Goal: Task Accomplishment & Management: Manage account settings

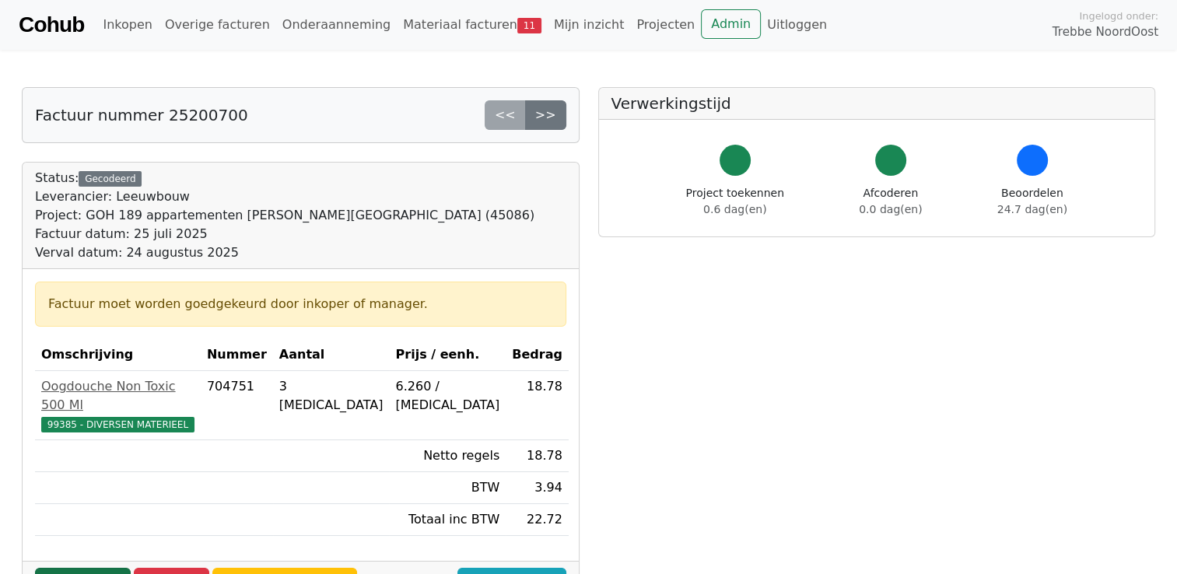
click at [79, 568] on link "Goedkeuren" at bounding box center [83, 583] width 96 height 30
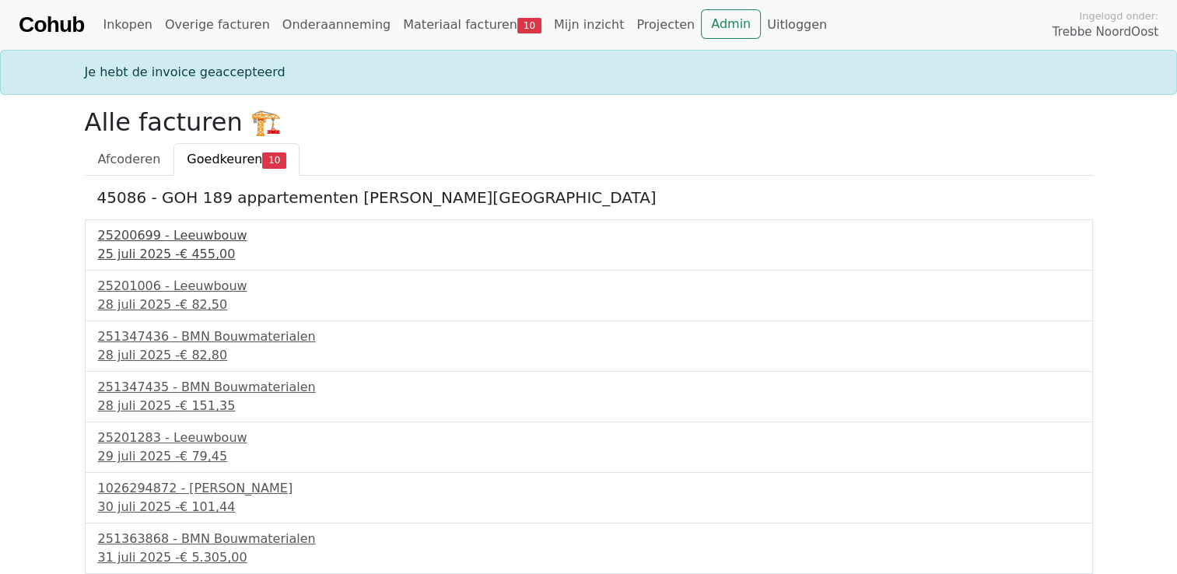
click at [181, 254] on span "€ 455,00" at bounding box center [207, 254] width 55 height 15
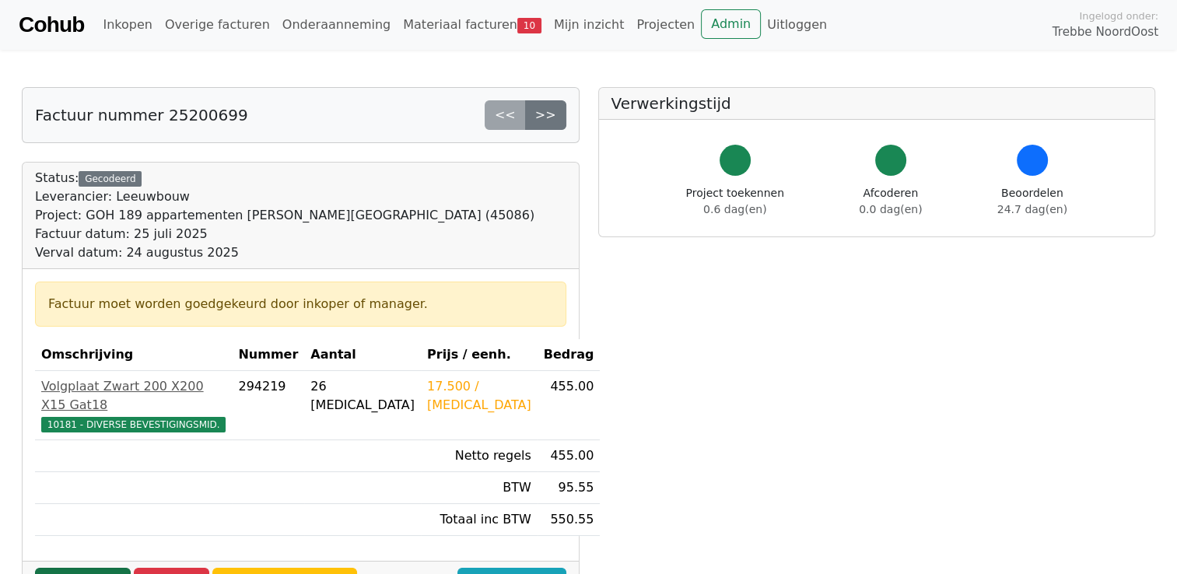
click at [81, 568] on link "Goedkeuren" at bounding box center [83, 583] width 96 height 30
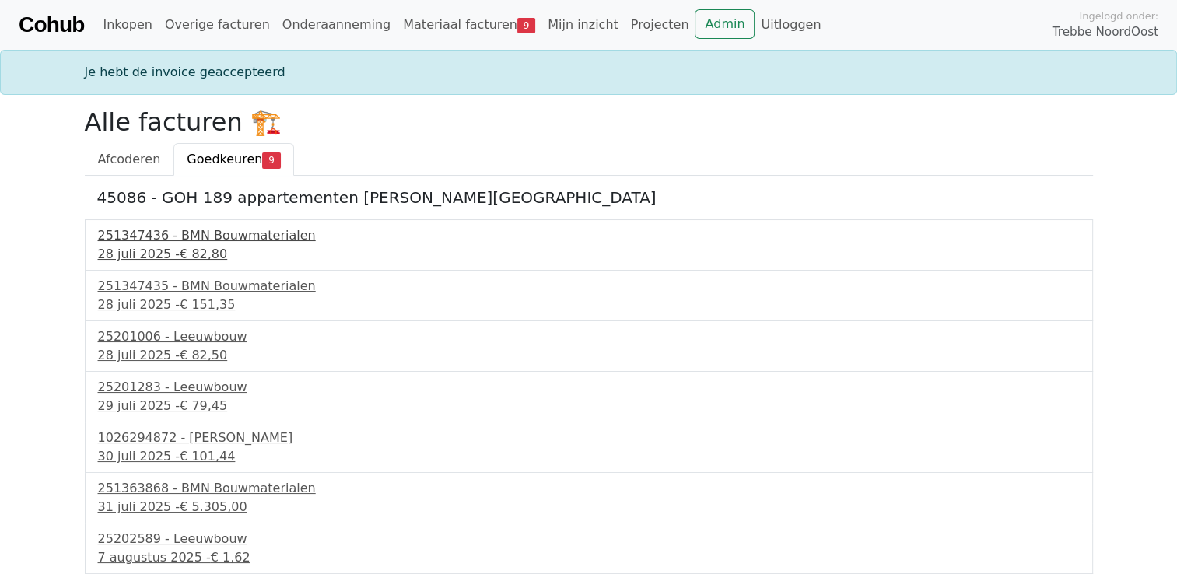
click at [137, 250] on div "28 juli 2025 - € 82,80" at bounding box center [588, 254] width 981 height 19
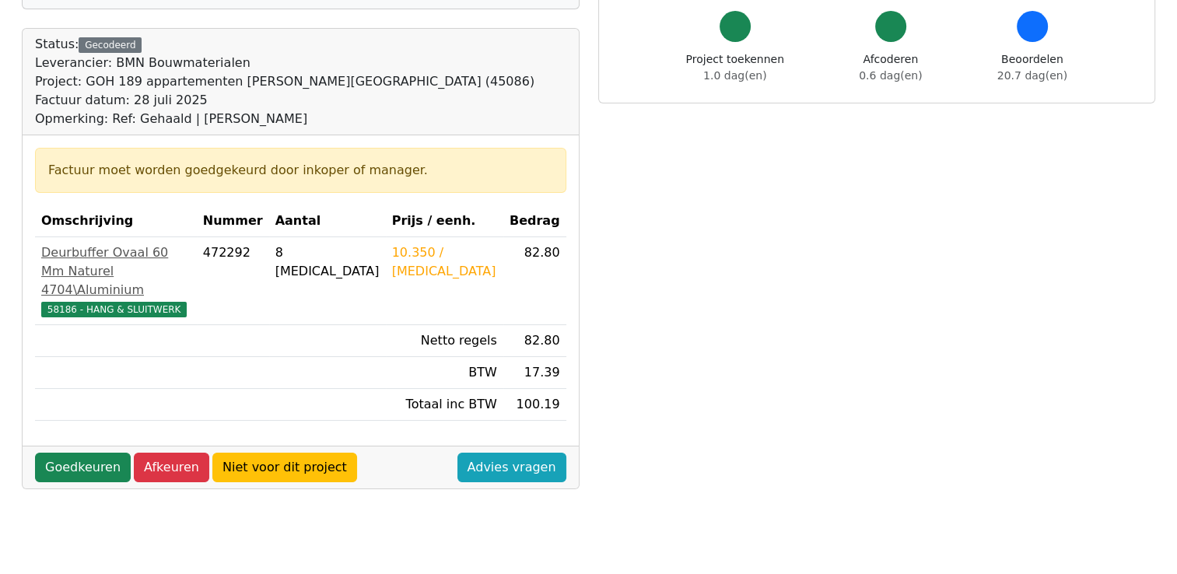
scroll to position [166, 0]
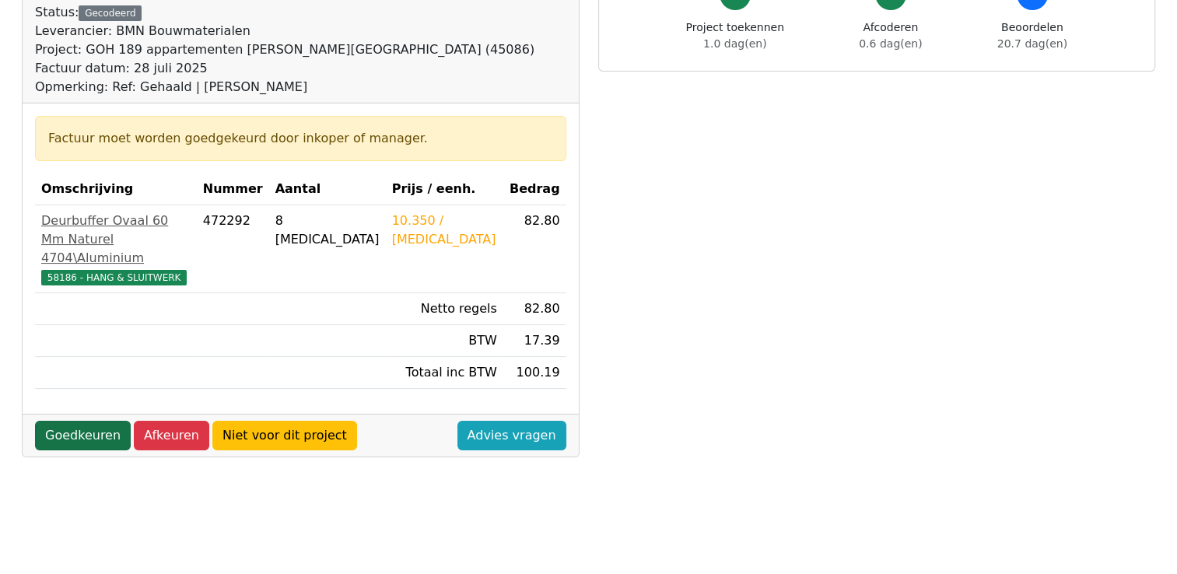
click at [71, 432] on link "Goedkeuren" at bounding box center [83, 436] width 96 height 30
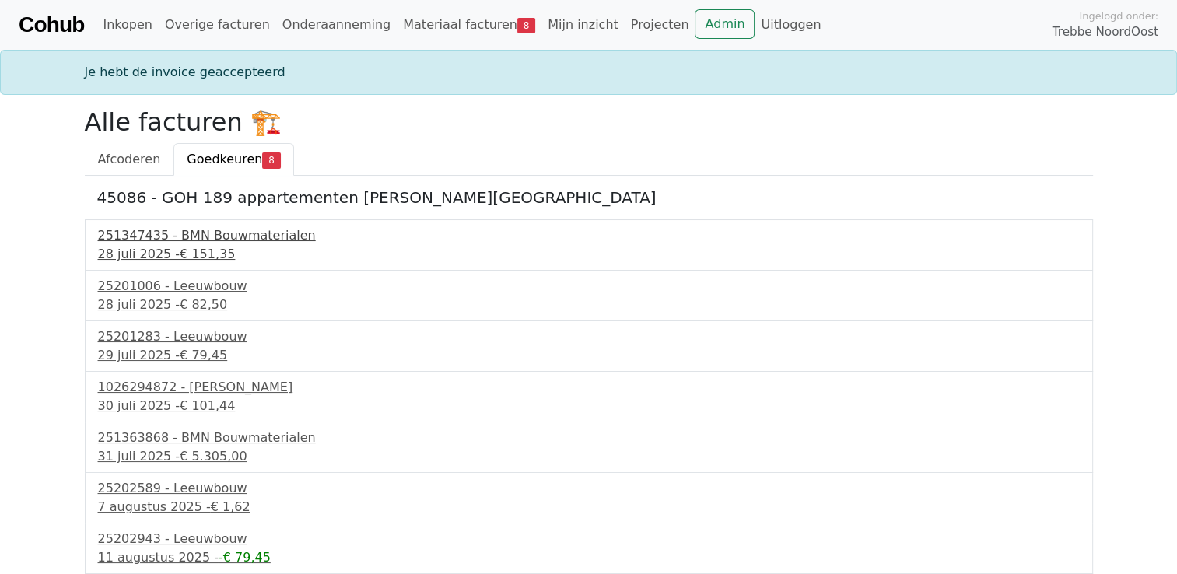
click at [196, 247] on span "€ 151,35" at bounding box center [207, 254] width 55 height 15
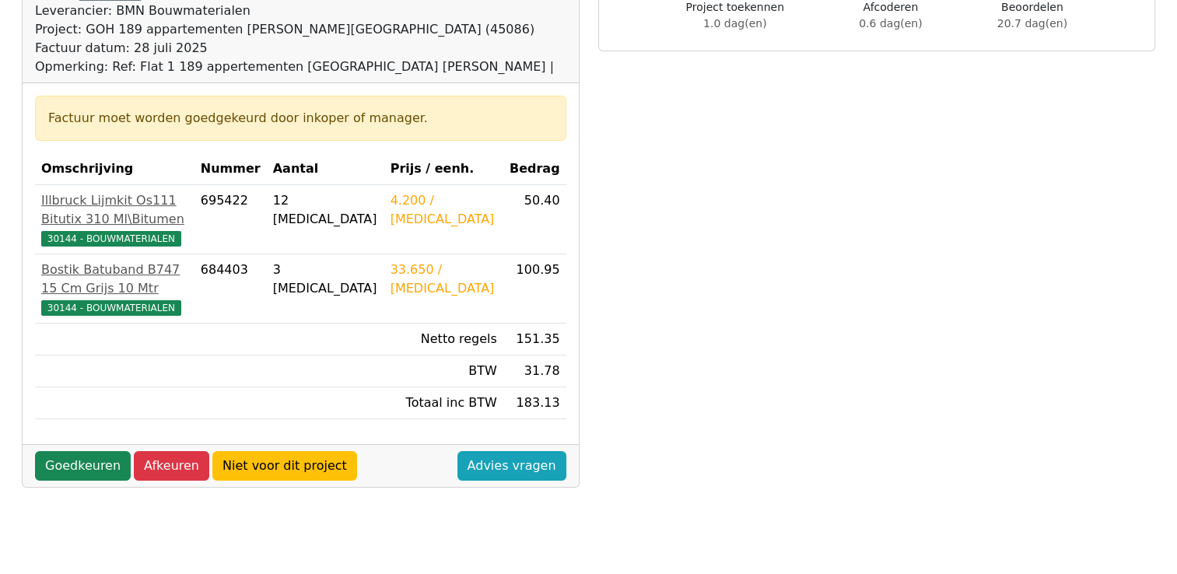
scroll to position [187, 0]
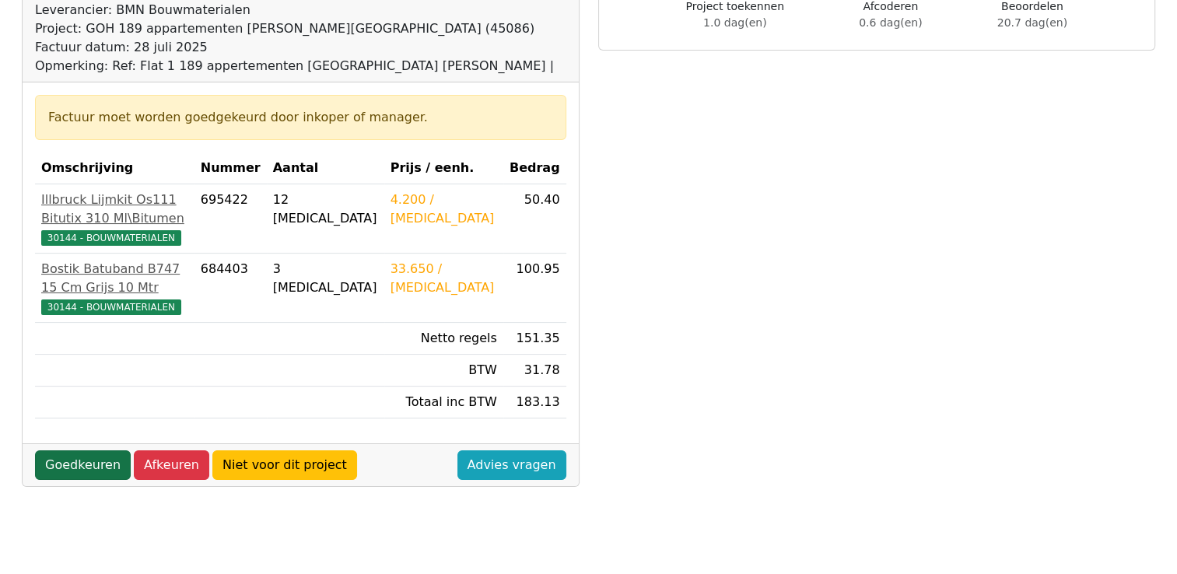
click at [59, 450] on link "Goedkeuren" at bounding box center [83, 465] width 96 height 30
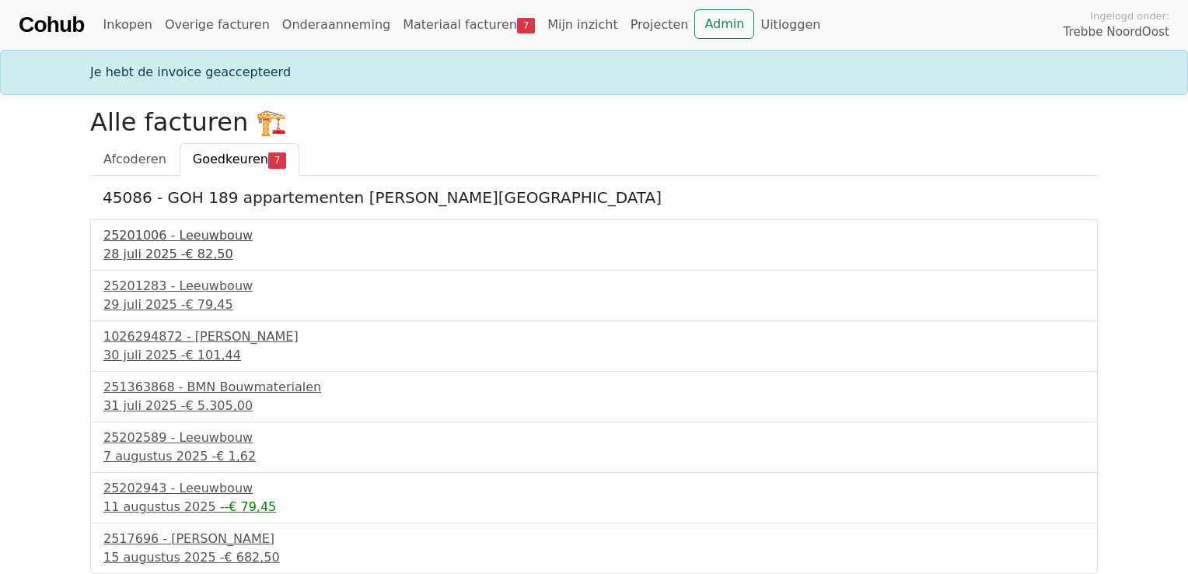
click at [186, 260] on span "€ 82,50" at bounding box center [209, 254] width 47 height 15
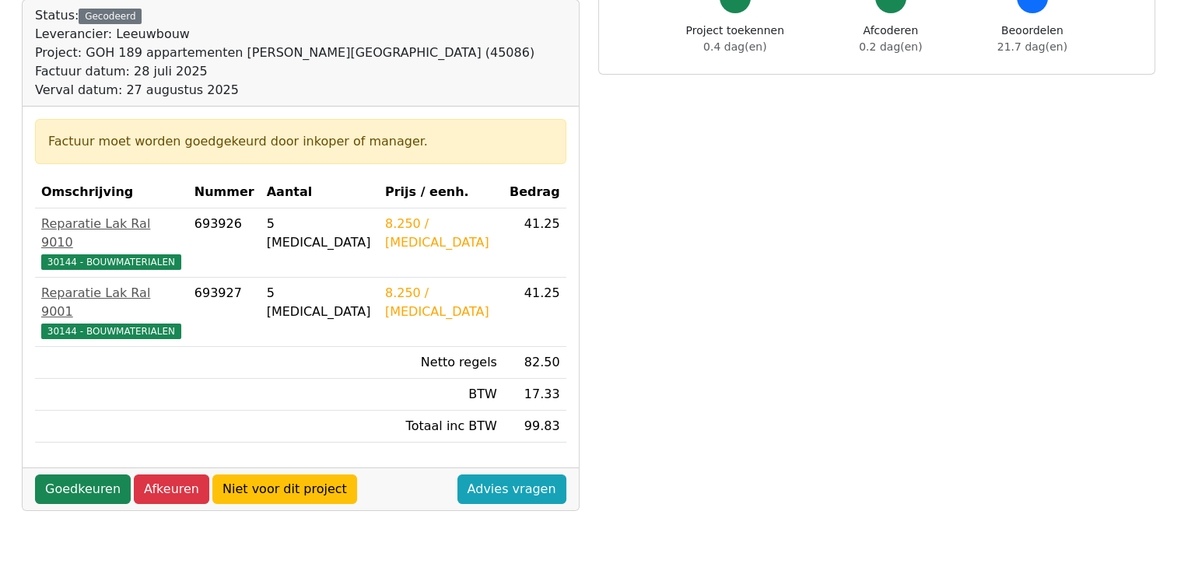
scroll to position [165, 0]
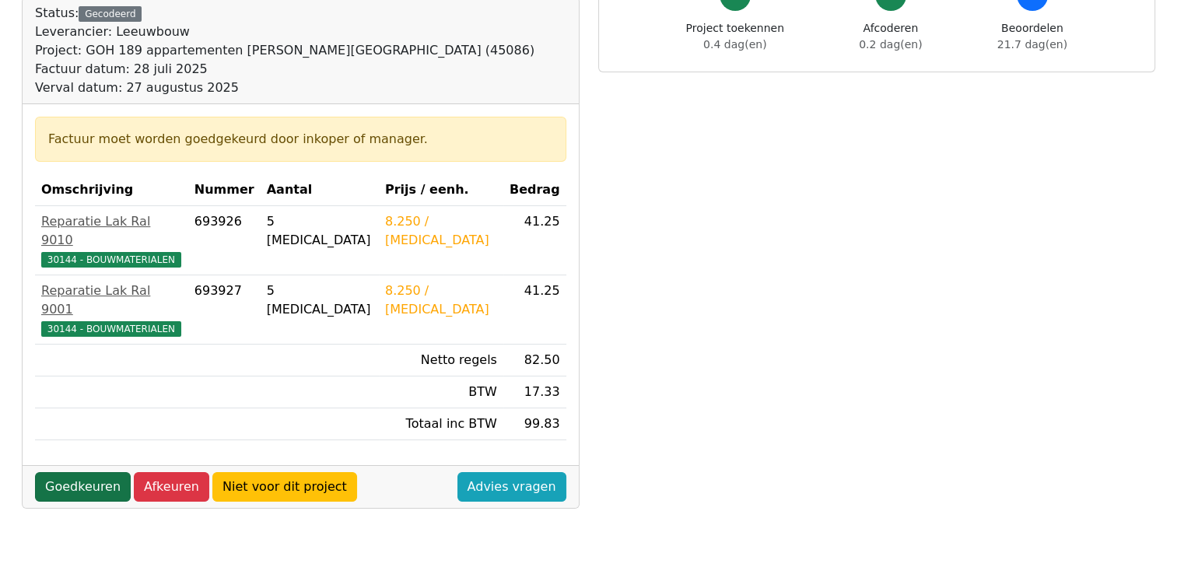
click at [79, 472] on link "Goedkeuren" at bounding box center [83, 487] width 96 height 30
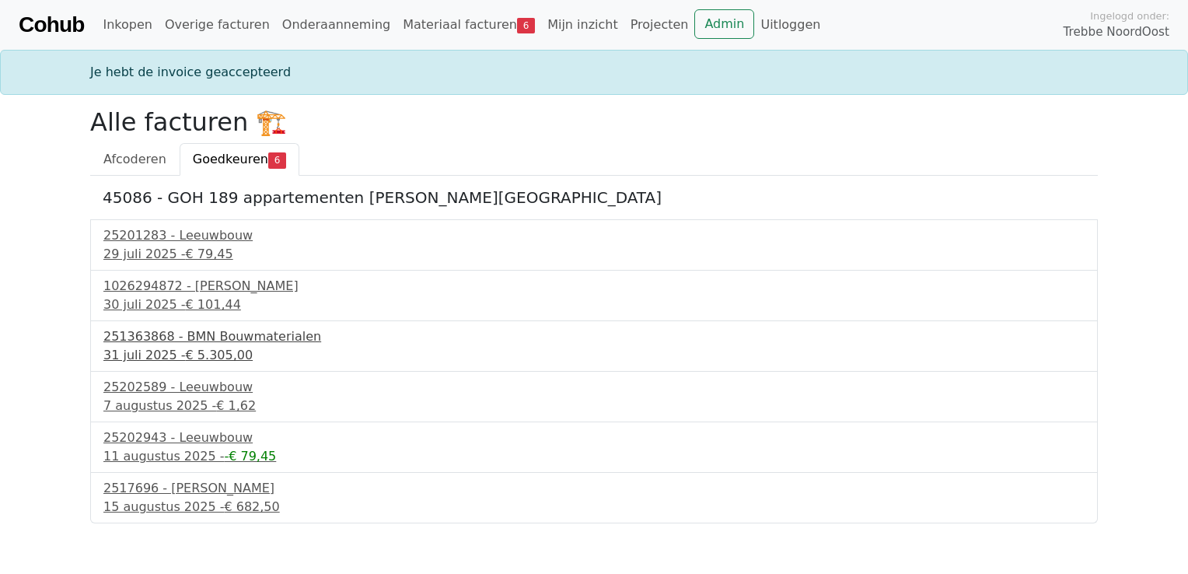
click at [186, 350] on span "€ 5.305,00" at bounding box center [220, 355] width 68 height 15
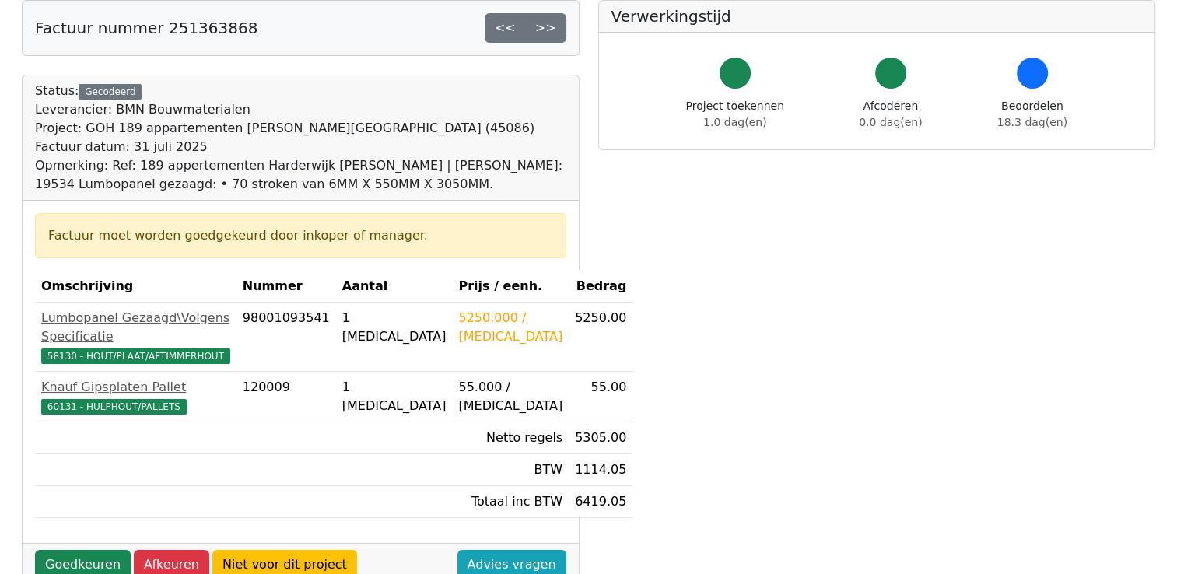
scroll to position [156, 0]
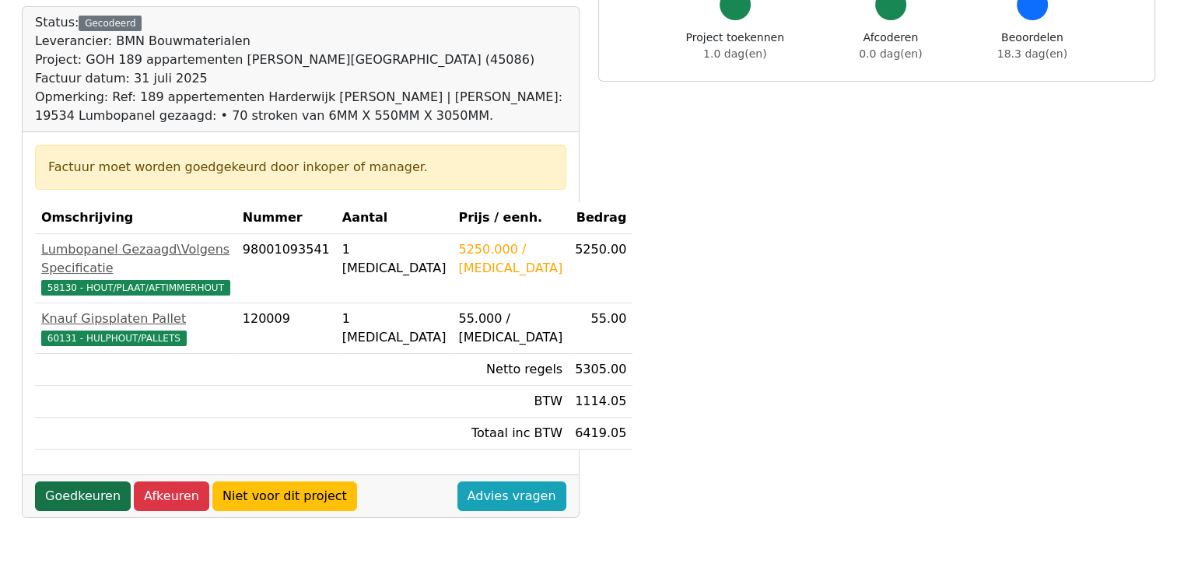
click at [72, 498] on link "Goedkeuren" at bounding box center [83, 496] width 96 height 30
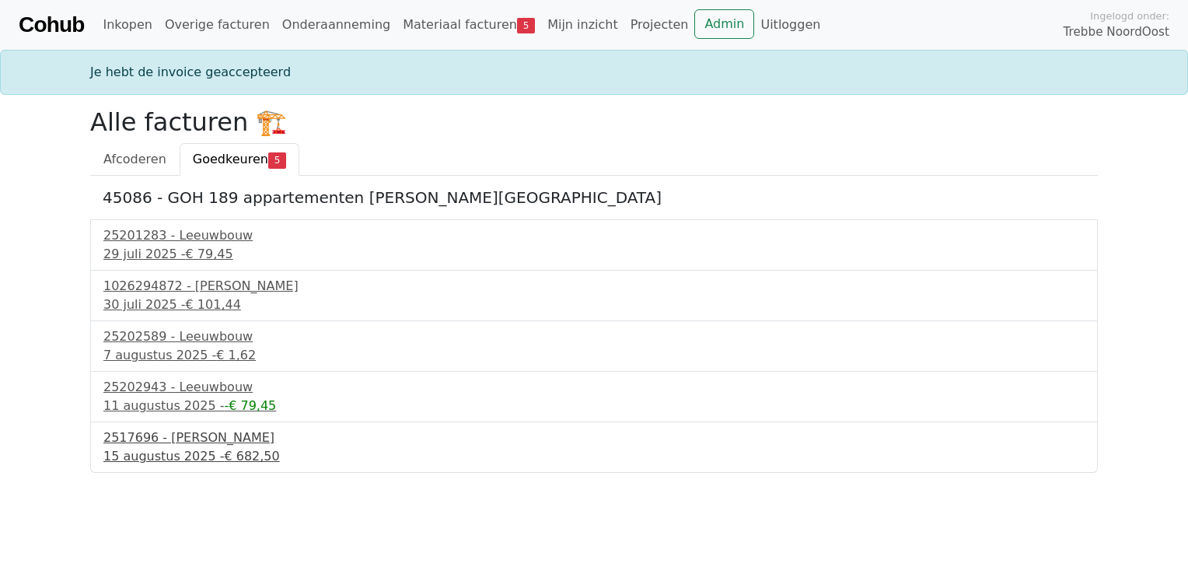
click at [156, 447] on div "15 augustus 2025 - € 682,50" at bounding box center [593, 456] width 981 height 19
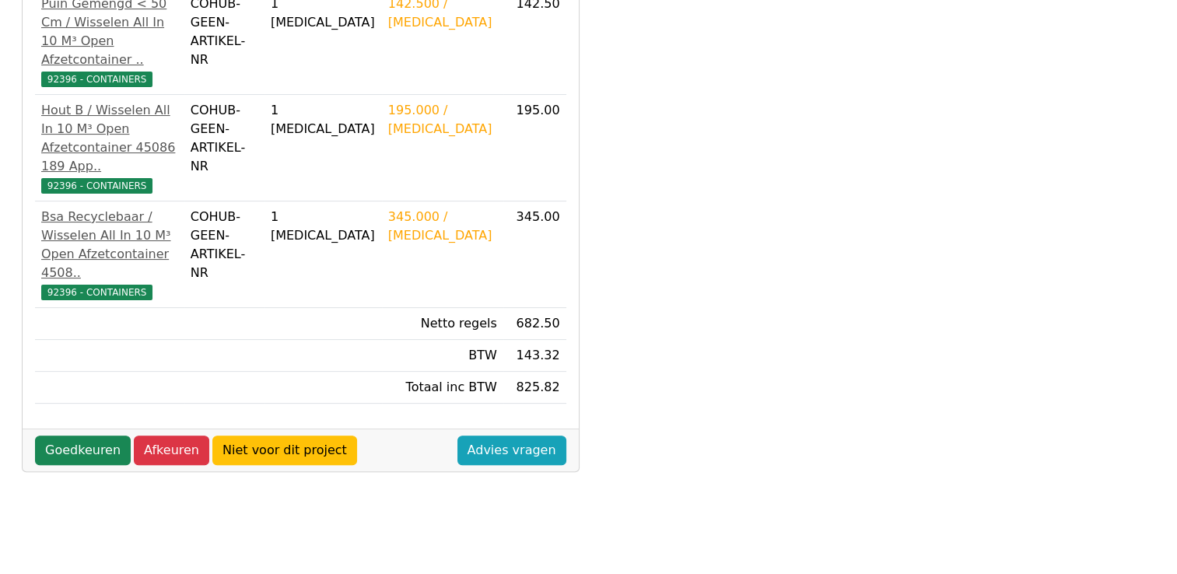
scroll to position [389, 0]
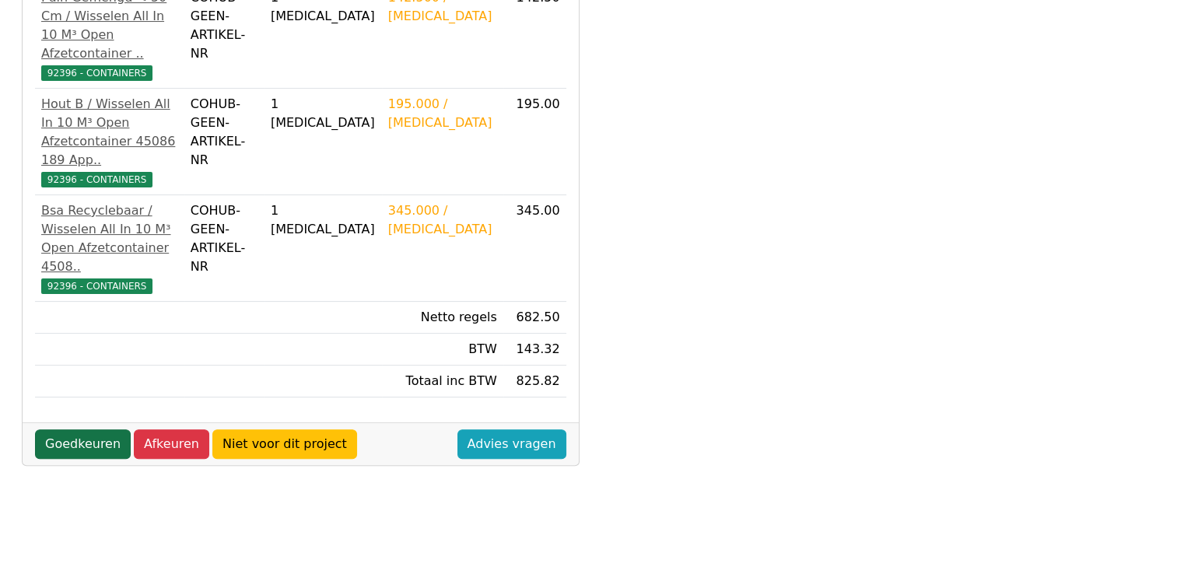
click at [100, 429] on link "Goedkeuren" at bounding box center [83, 444] width 96 height 30
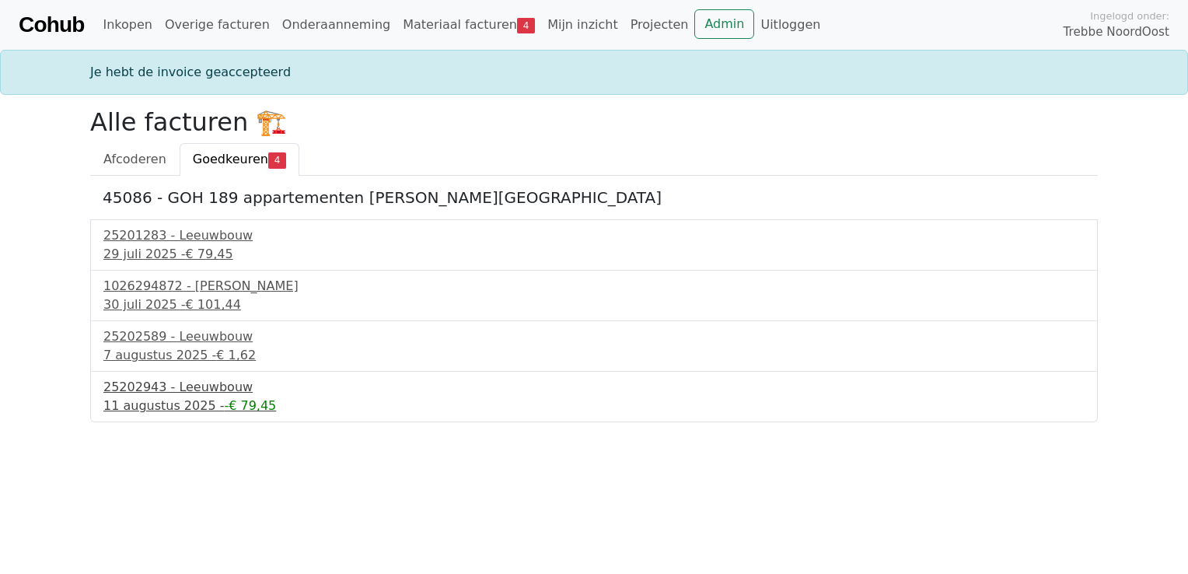
click at [157, 412] on div "[DATE] - -€ 79,45" at bounding box center [593, 406] width 981 height 19
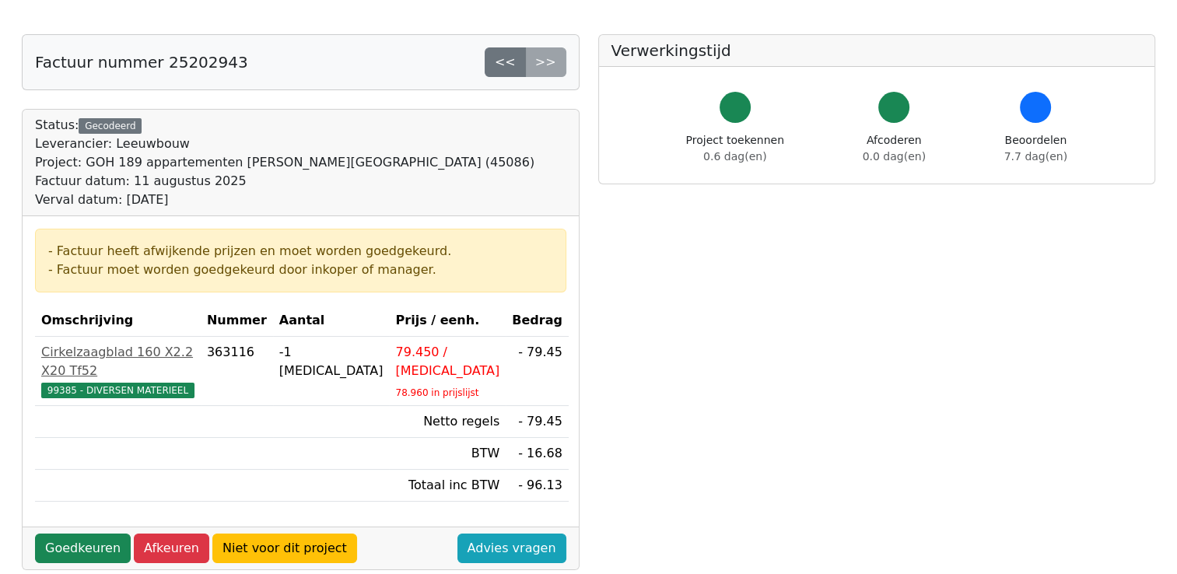
scroll to position [78, 0]
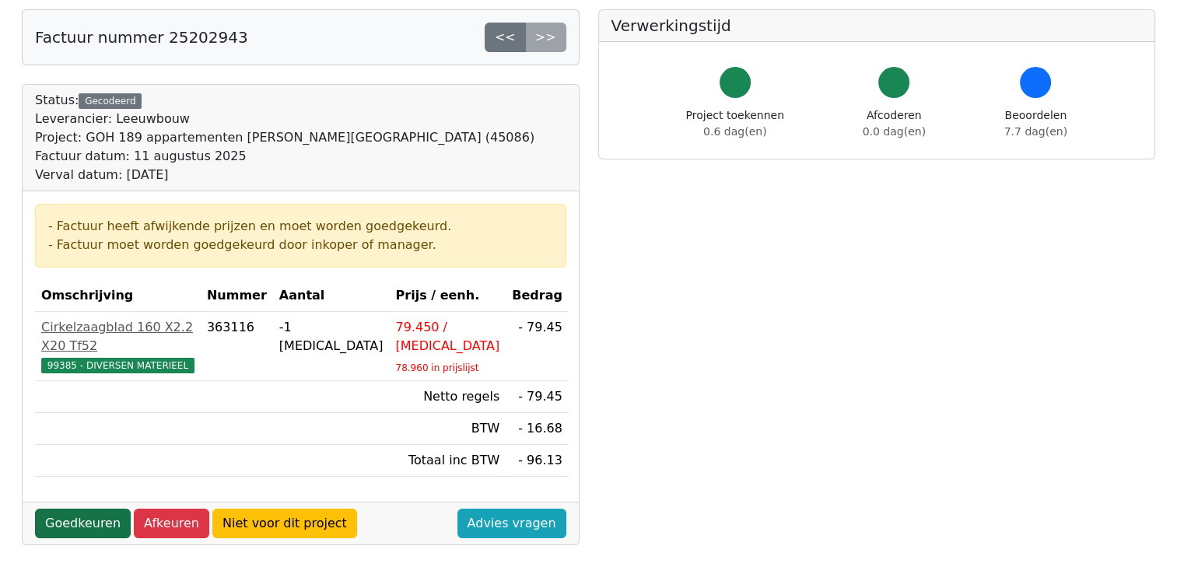
click at [82, 509] on link "Goedkeuren" at bounding box center [83, 524] width 96 height 30
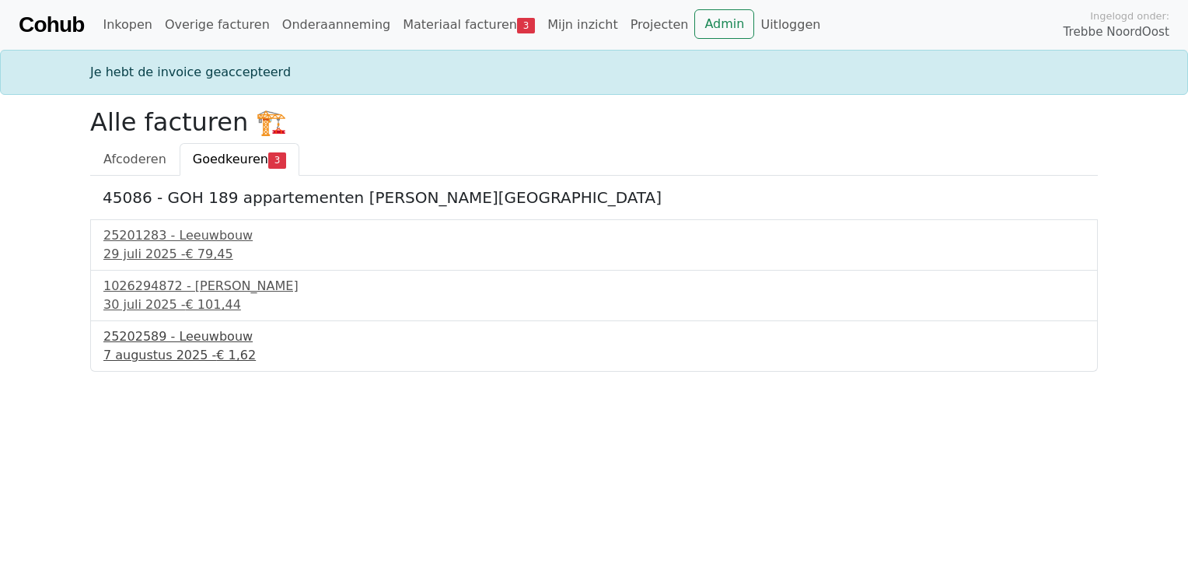
click at [179, 331] on div "25202589 - Leeuwbouw" at bounding box center [593, 336] width 981 height 19
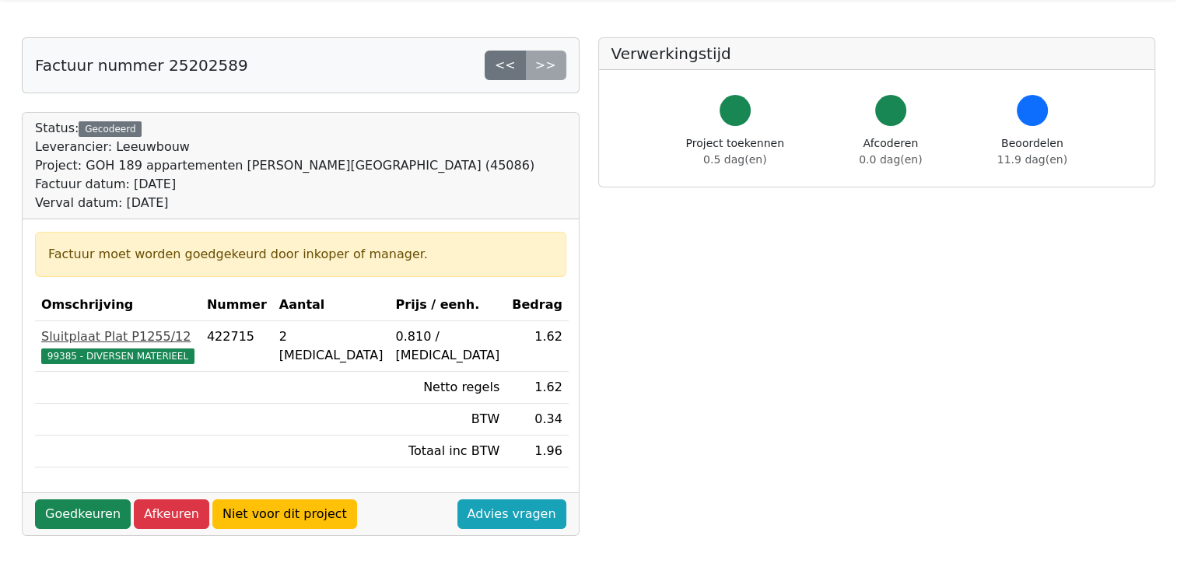
scroll to position [78, 0]
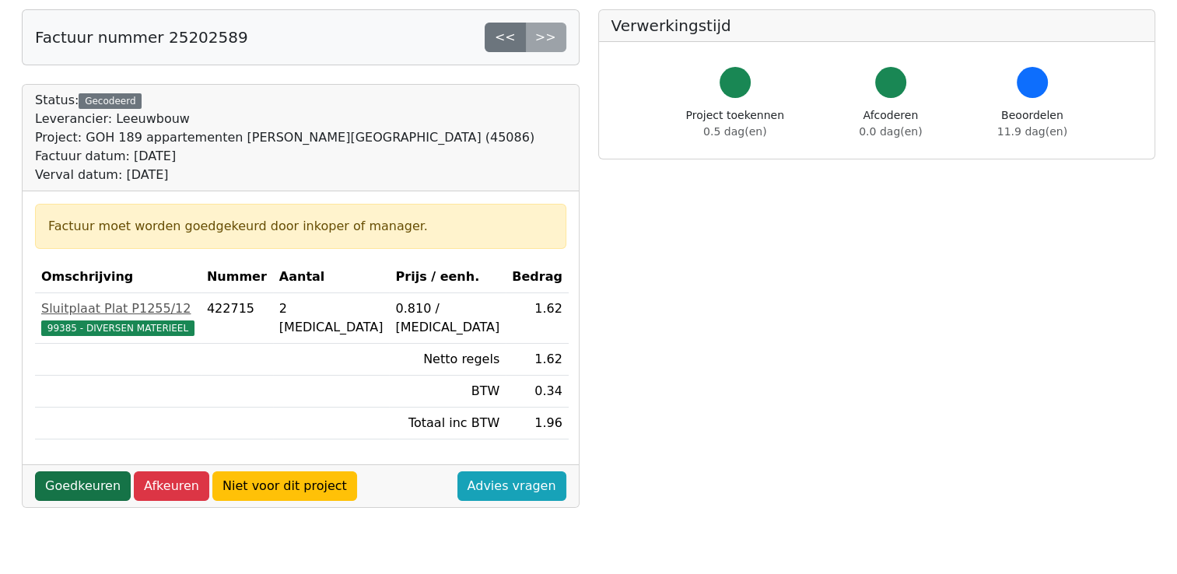
click at [87, 480] on link "Goedkeuren" at bounding box center [83, 486] width 96 height 30
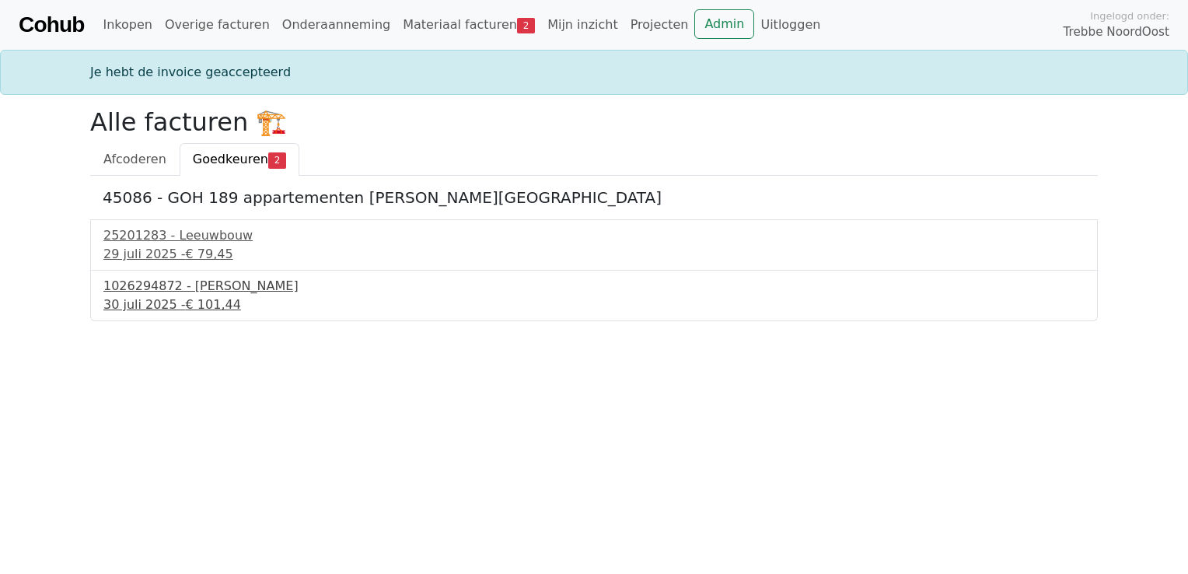
click at [156, 292] on div "1026294872 - [PERSON_NAME]" at bounding box center [593, 286] width 981 height 19
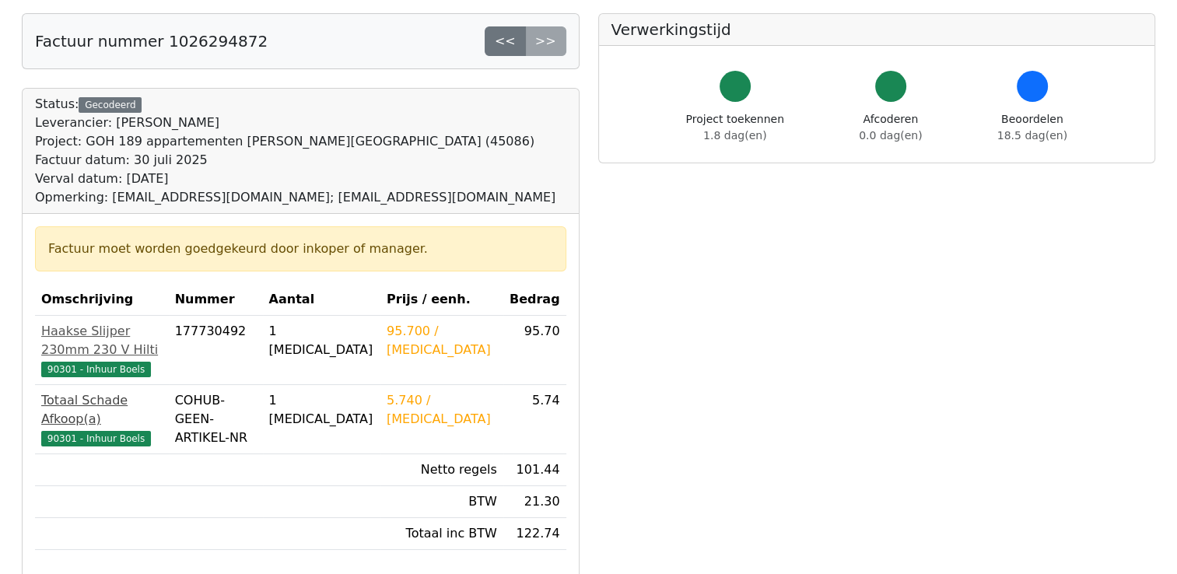
scroll to position [156, 0]
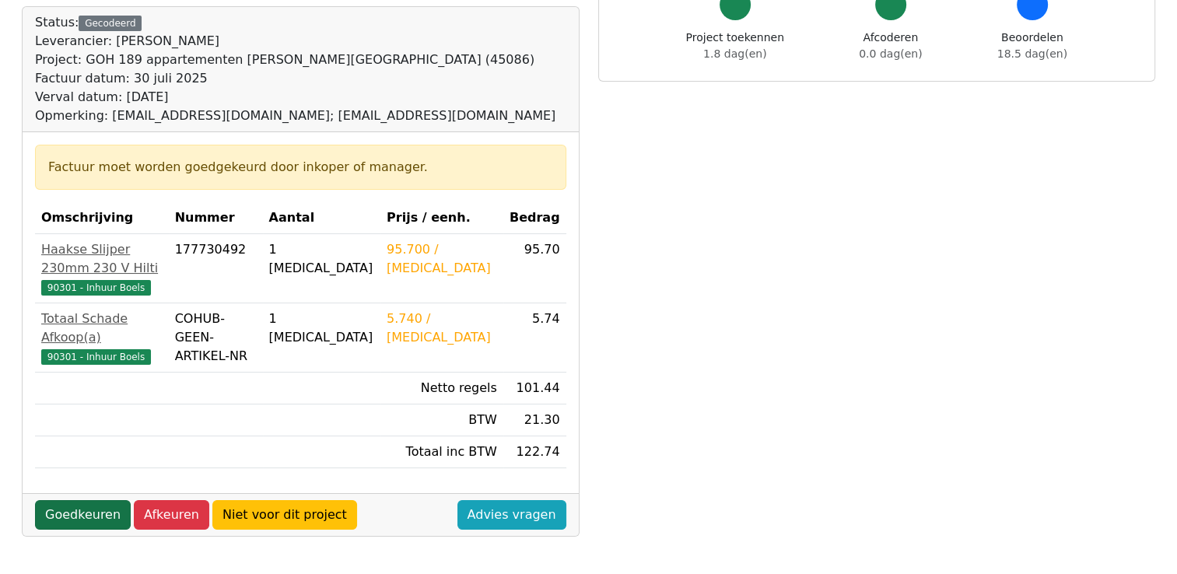
click at [72, 517] on link "Goedkeuren" at bounding box center [83, 515] width 96 height 30
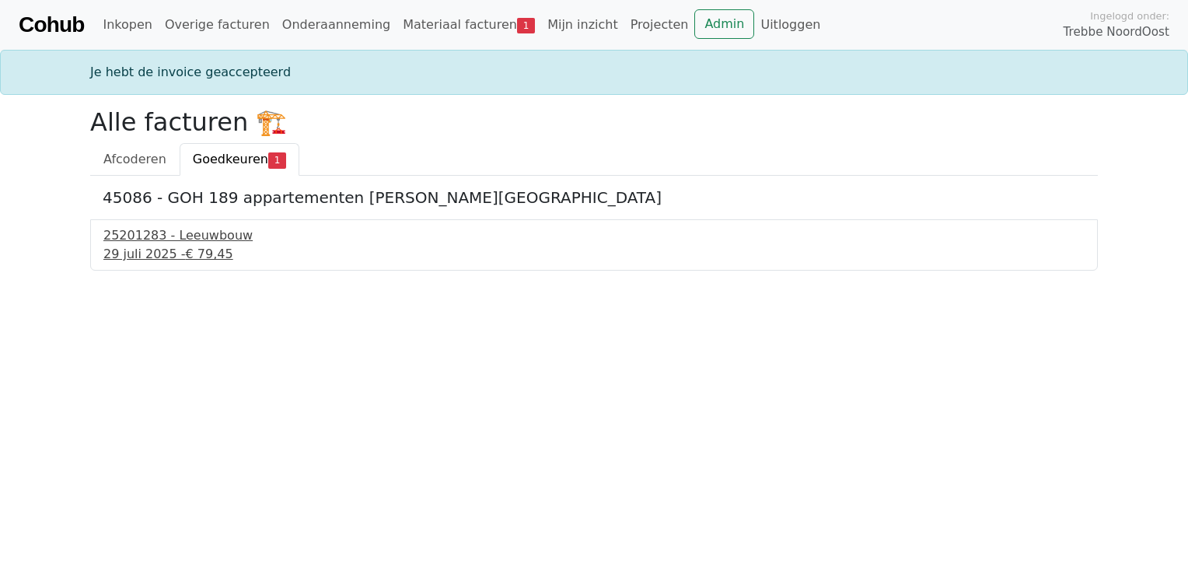
click at [174, 236] on div "25201283 - Leeuwbouw" at bounding box center [593, 235] width 981 height 19
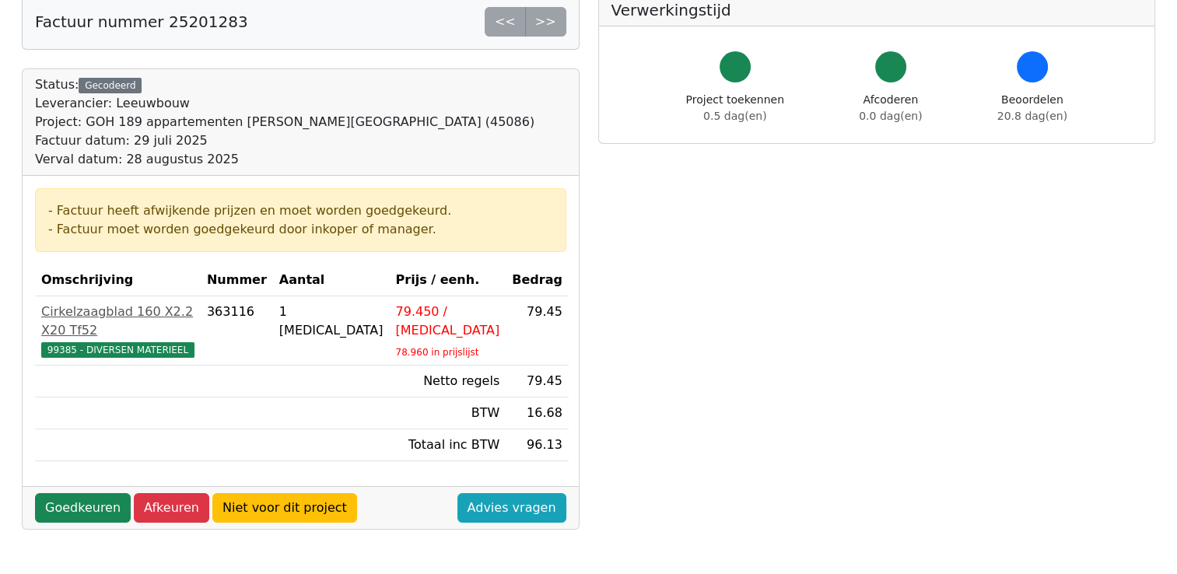
scroll to position [156, 0]
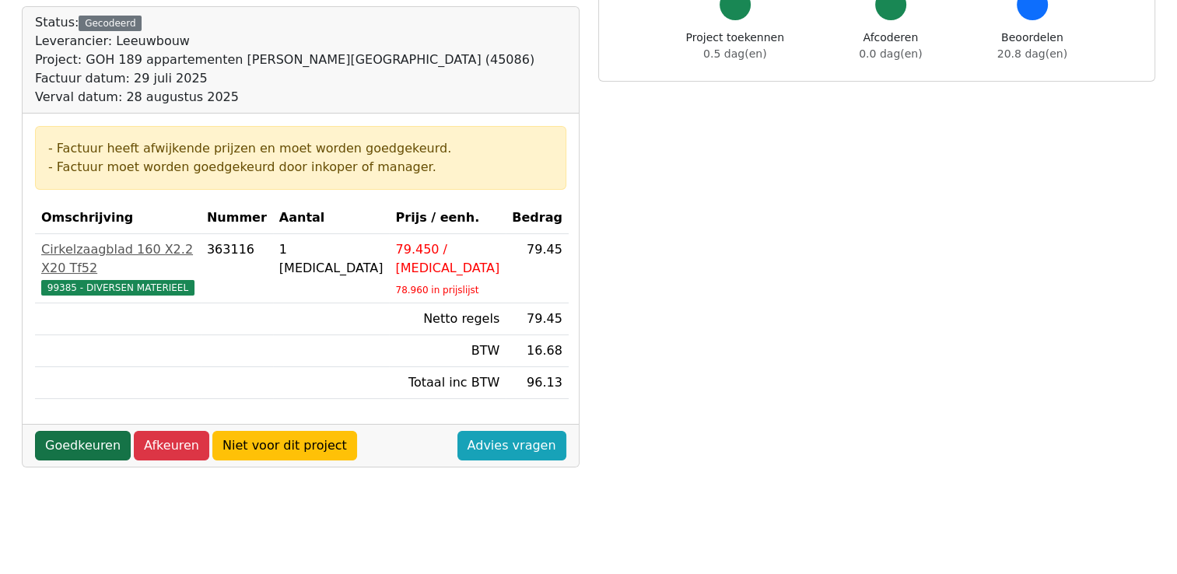
click at [82, 431] on link "Goedkeuren" at bounding box center [83, 446] width 96 height 30
